Goal: Information Seeking & Learning: Understand process/instructions

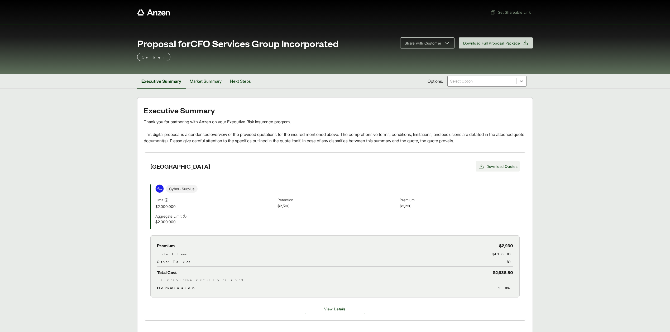
click at [512, 169] on span "Download Quotes" at bounding box center [501, 167] width 31 height 6
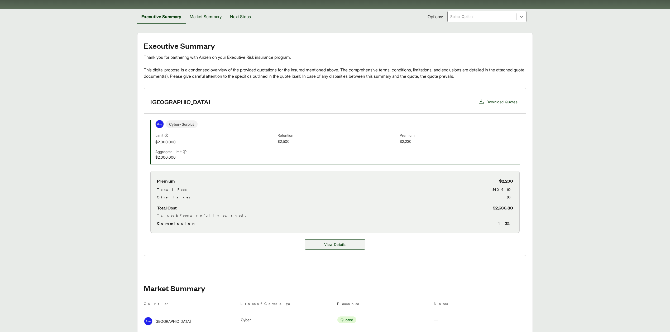
scroll to position [70, 0]
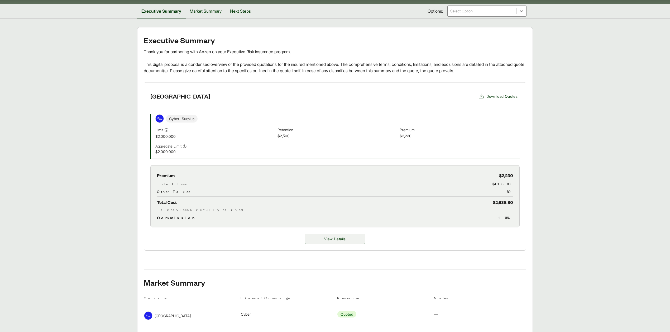
click at [325, 239] on span "View Details" at bounding box center [334, 239] width 21 height 6
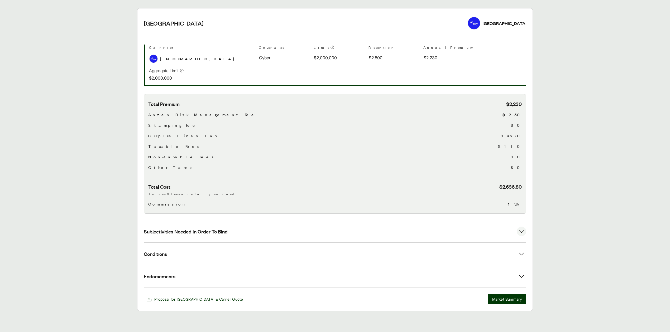
click at [236, 231] on button "Subjectivities Needed In Order To Bind" at bounding box center [335, 232] width 382 height 22
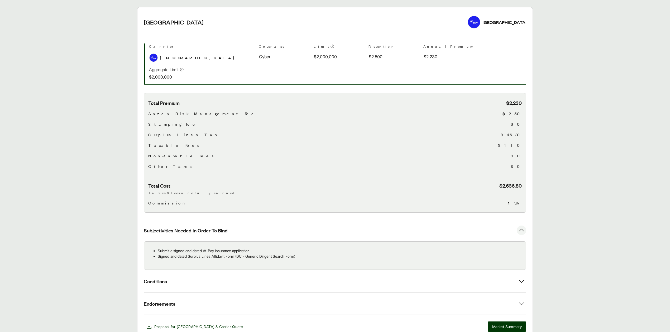
scroll to position [91, 0]
drag, startPoint x: 157, startPoint y: 250, endPoint x: 323, endPoint y: 256, distance: 165.5
click at [323, 256] on ul "Submit a signed and dated At-Bay insurance application. Signed and dated Surplu…" at bounding box center [334, 253] width 373 height 11
copy ul "Submit a signed and dated At-Bay insurance application. Signed and dated Surplu…"
click at [75, 91] on main "Options: At-Bay At-Bay At-Bay Carrier Coverage Limit Retention Annual Premium C…" at bounding box center [335, 173] width 670 height 332
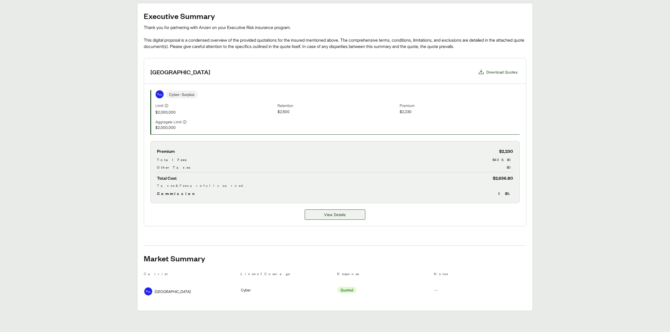
click at [333, 212] on span "View Details" at bounding box center [334, 215] width 21 height 6
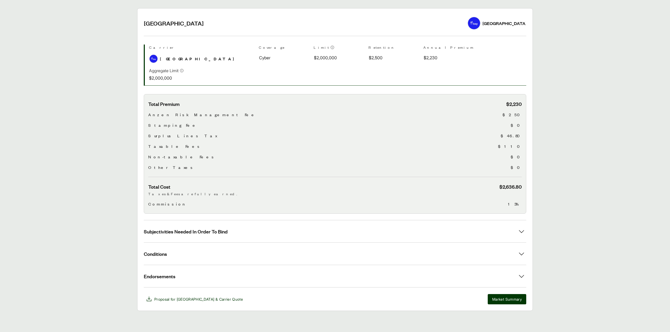
scroll to position [90, 0]
click at [212, 232] on span "Subjectivities Needed In Order To Bind" at bounding box center [186, 231] width 84 height 7
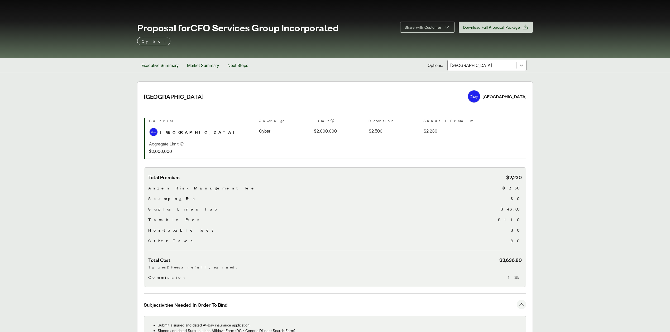
scroll to position [0, 0]
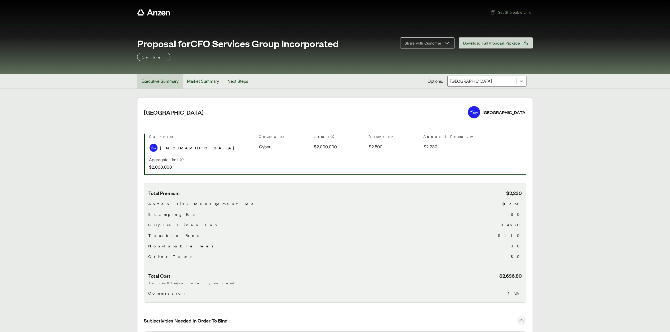
click at [165, 84] on button "Executive Summary" at bounding box center [160, 81] width 46 height 15
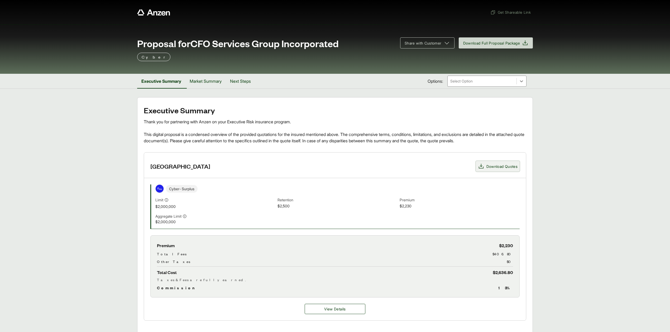
click at [498, 171] on button "Download Quotes" at bounding box center [498, 166] width 44 height 11
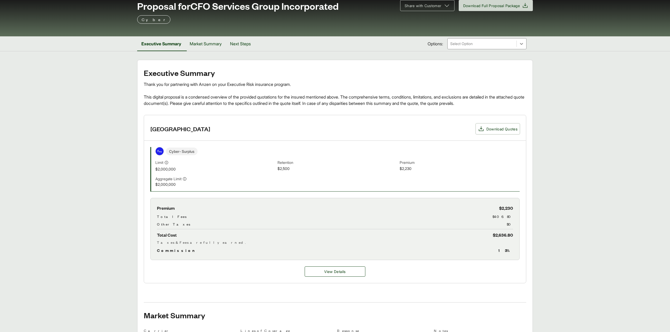
scroll to position [96, 0]
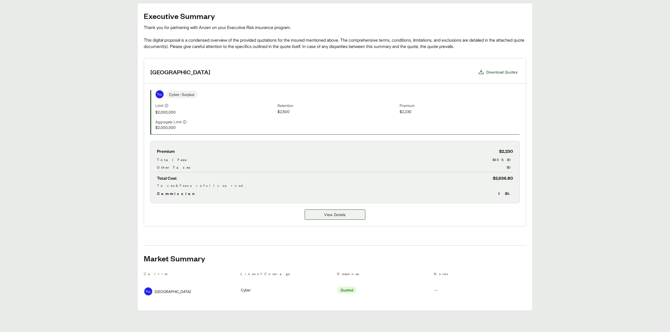
click at [343, 214] on span "View Details" at bounding box center [334, 215] width 21 height 6
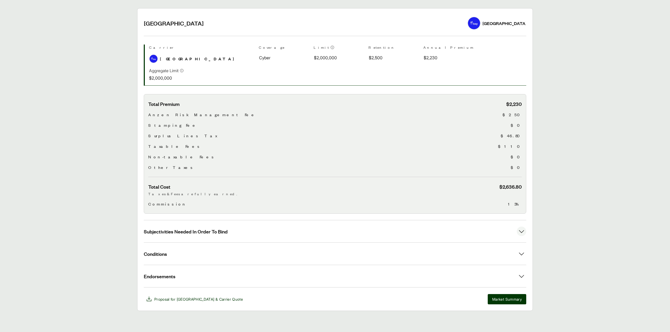
click at [235, 228] on button "Subjectivities Needed In Order To Bind" at bounding box center [335, 232] width 382 height 22
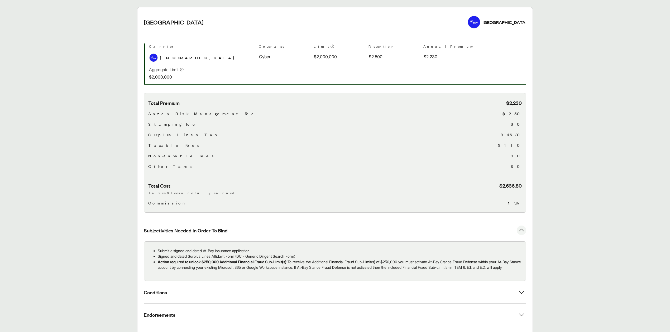
drag, startPoint x: 157, startPoint y: 251, endPoint x: 199, endPoint y: 276, distance: 49.7
click at [199, 270] on ul "Submit a signed and dated At-Bay insurance application. Signed and dated Surplu…" at bounding box center [334, 259] width 373 height 22
copy ul "Submit a signed and dated At-Bay insurance application. Signed and dated Surplu…"
drag, startPoint x: 48, startPoint y: 180, endPoint x: 51, endPoint y: 176, distance: 5.3
click at [48, 180] on main "Options: At-Bay At-Bay At-Bay Carrier Coverage Limit Retention Annual Premium C…" at bounding box center [335, 178] width 670 height 343
